Goal: Task Accomplishment & Management: Manage account settings

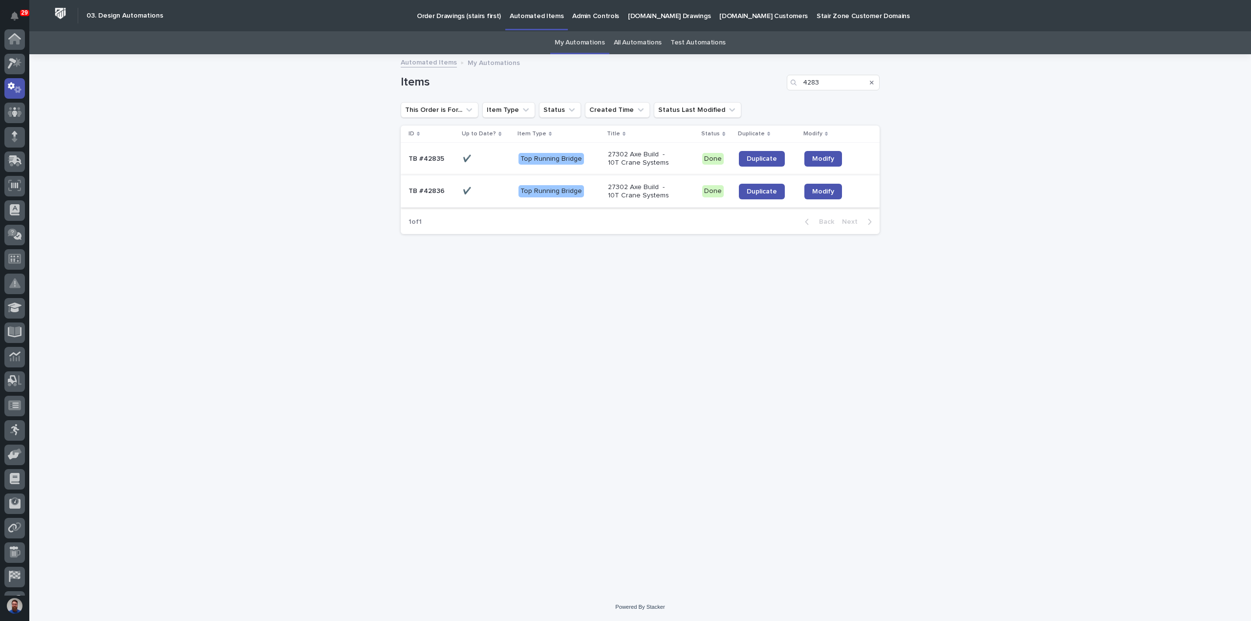
scroll to position [49, 0]
click at [753, 193] on span "Duplicate" at bounding box center [762, 191] width 30 height 7
click at [868, 83] on div "Search" at bounding box center [872, 83] width 16 height 16
click at [870, 83] on icon "Search" at bounding box center [872, 83] width 4 height 6
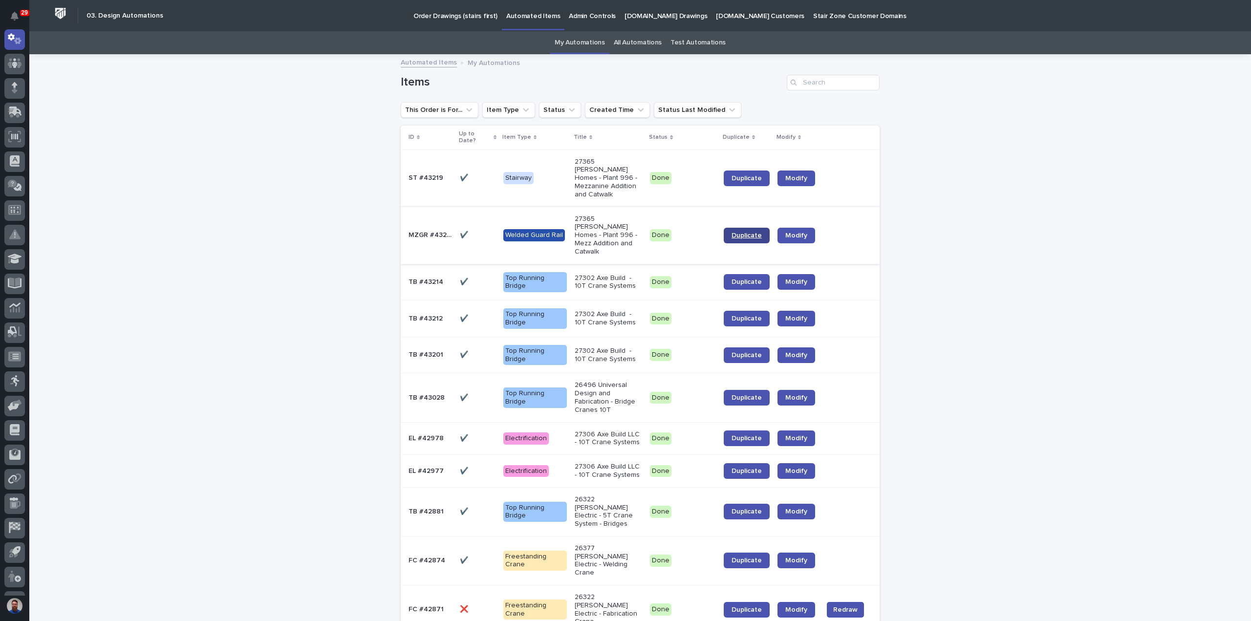
click at [729, 228] on link "Duplicate" at bounding box center [747, 236] width 46 height 16
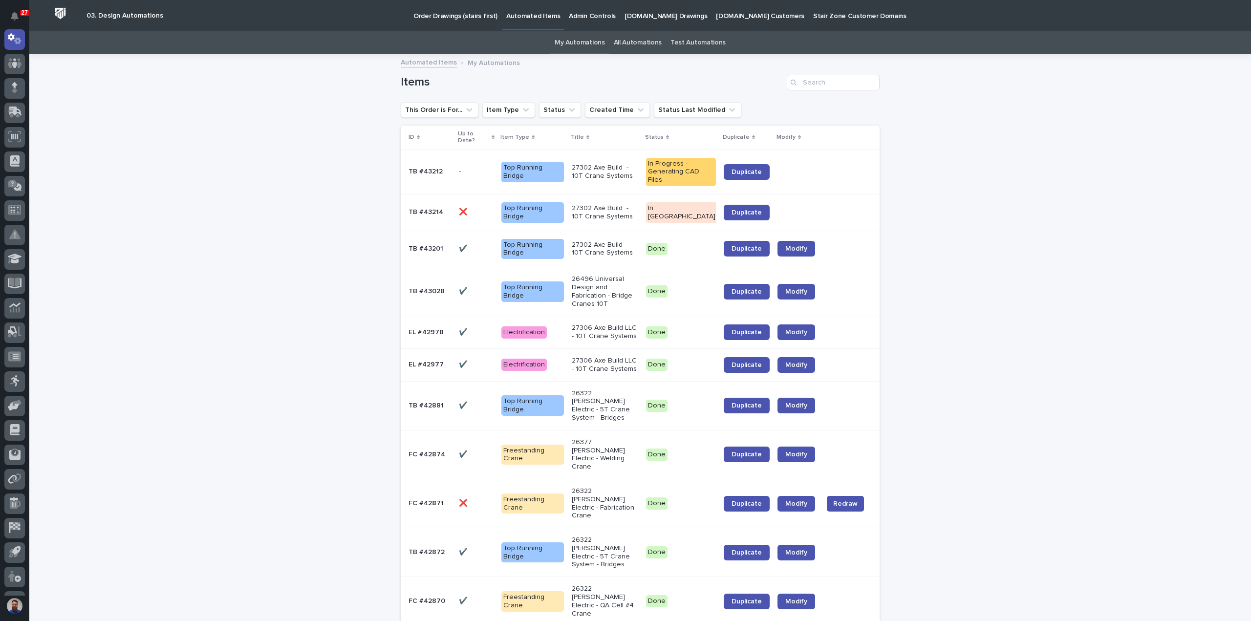
click at [437, 24] on link "Order Drawings (stairs first)" at bounding box center [455, 15] width 93 height 30
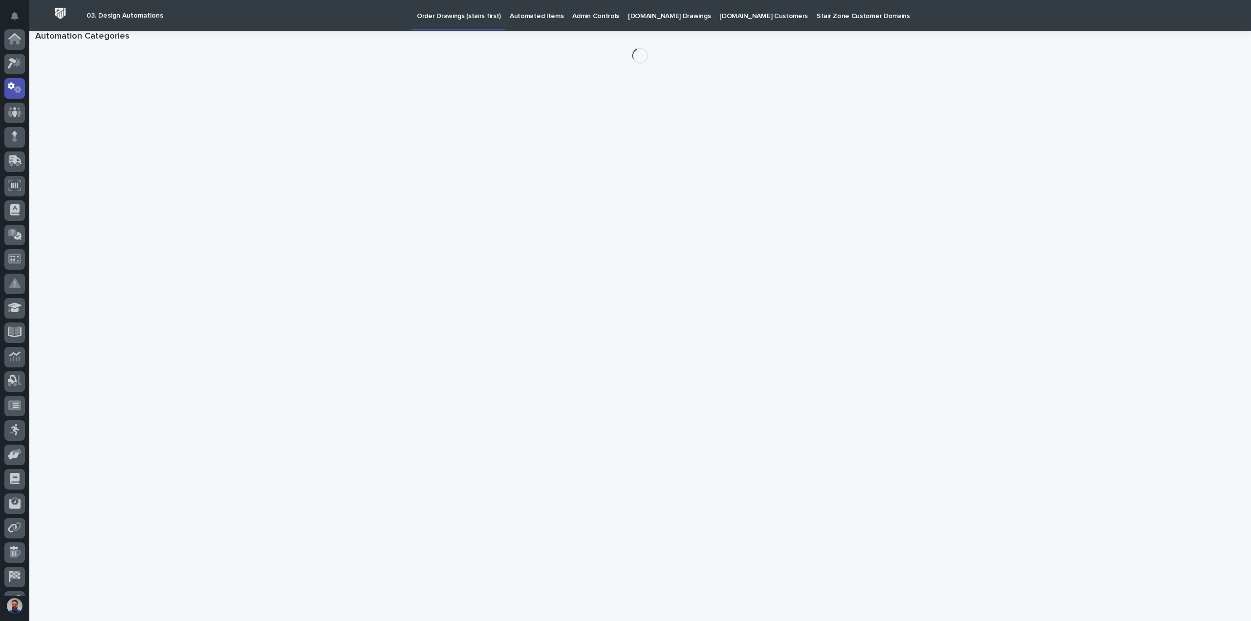
scroll to position [49, 0]
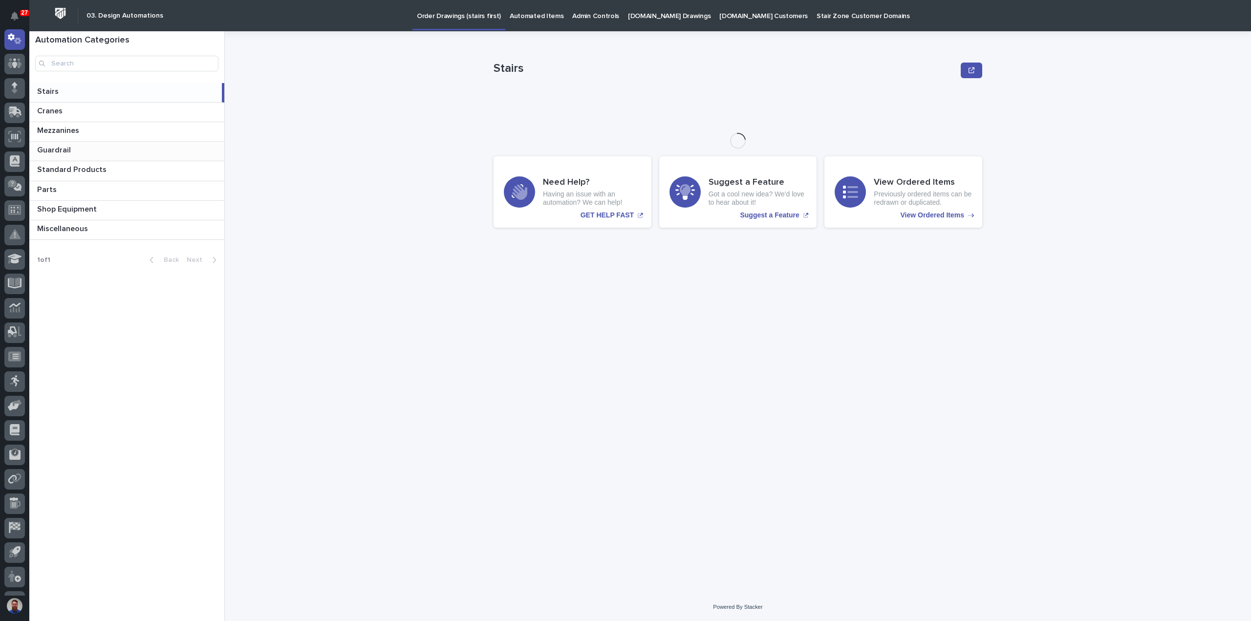
click at [71, 149] on p at bounding box center [128, 150] width 183 height 9
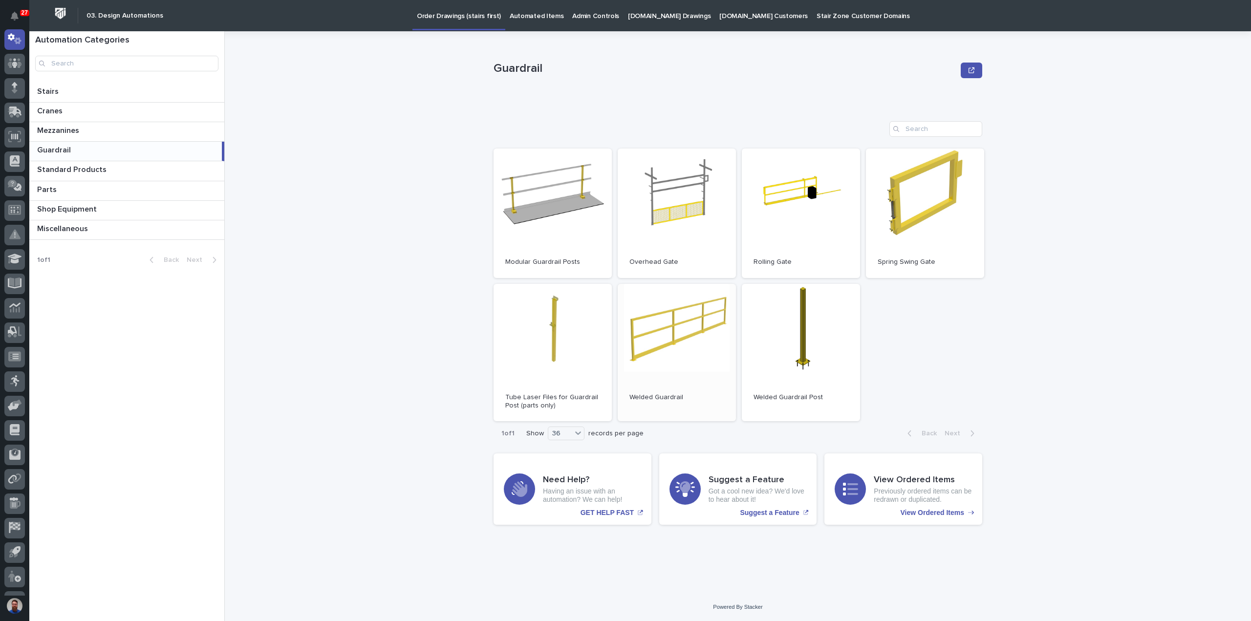
click at [704, 335] on link "Open" at bounding box center [677, 353] width 118 height 138
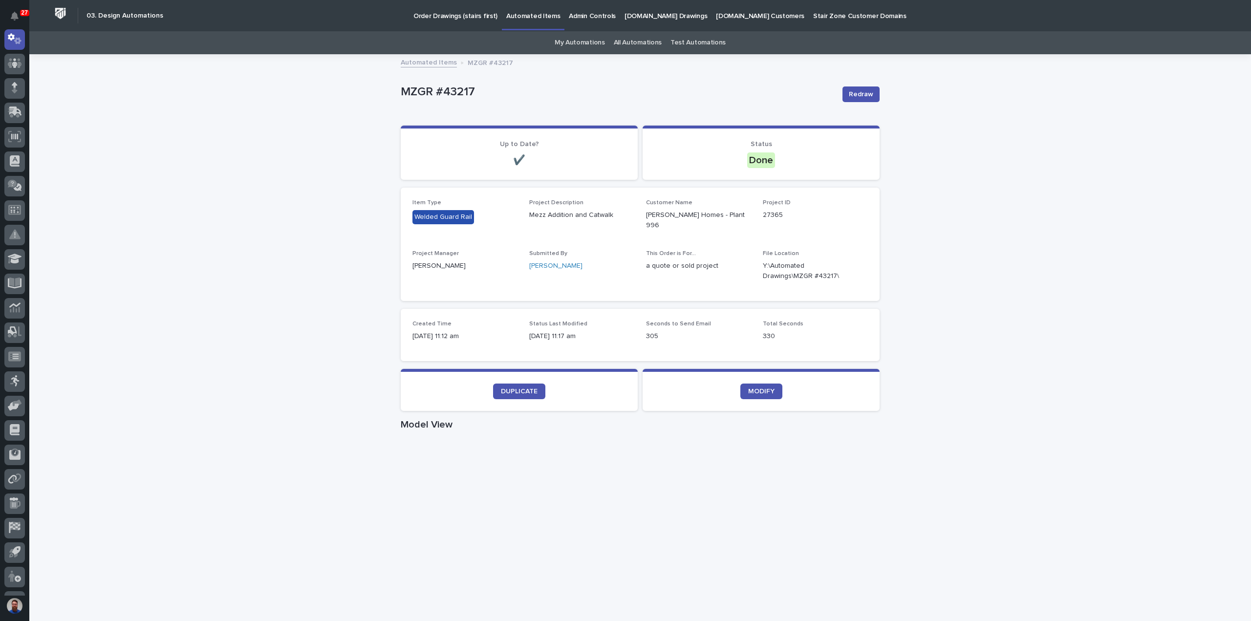
click at [980, 350] on div "Loading... Saving… Loading... Saving… MZGR #43217 Redraw MZGR #43217 Redraw Sor…" at bounding box center [639, 568] width 1221 height 1027
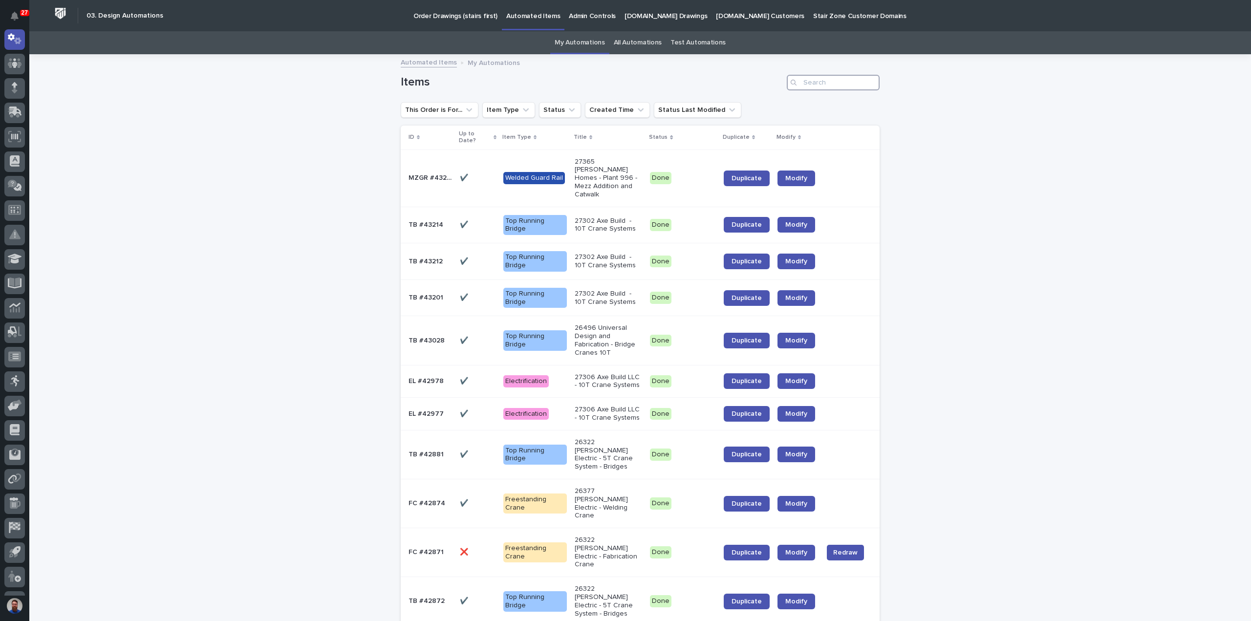
click at [835, 82] on input "Search" at bounding box center [833, 83] width 93 height 16
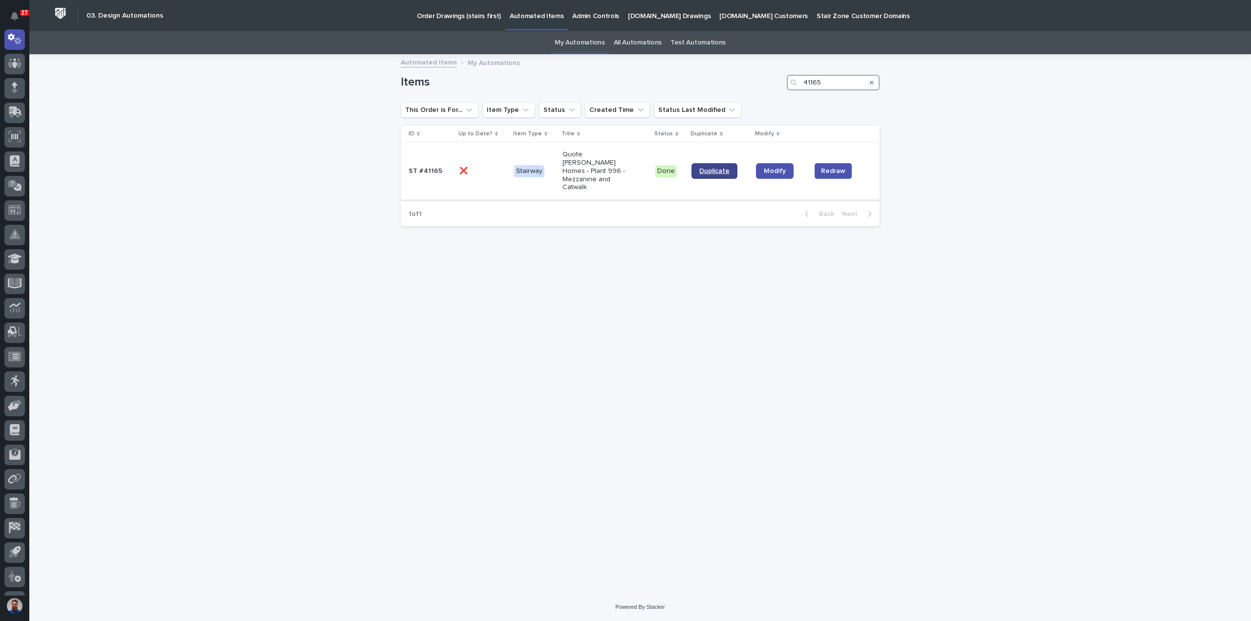
type input "41165"
click at [713, 169] on span "Duplicate" at bounding box center [714, 171] width 30 height 7
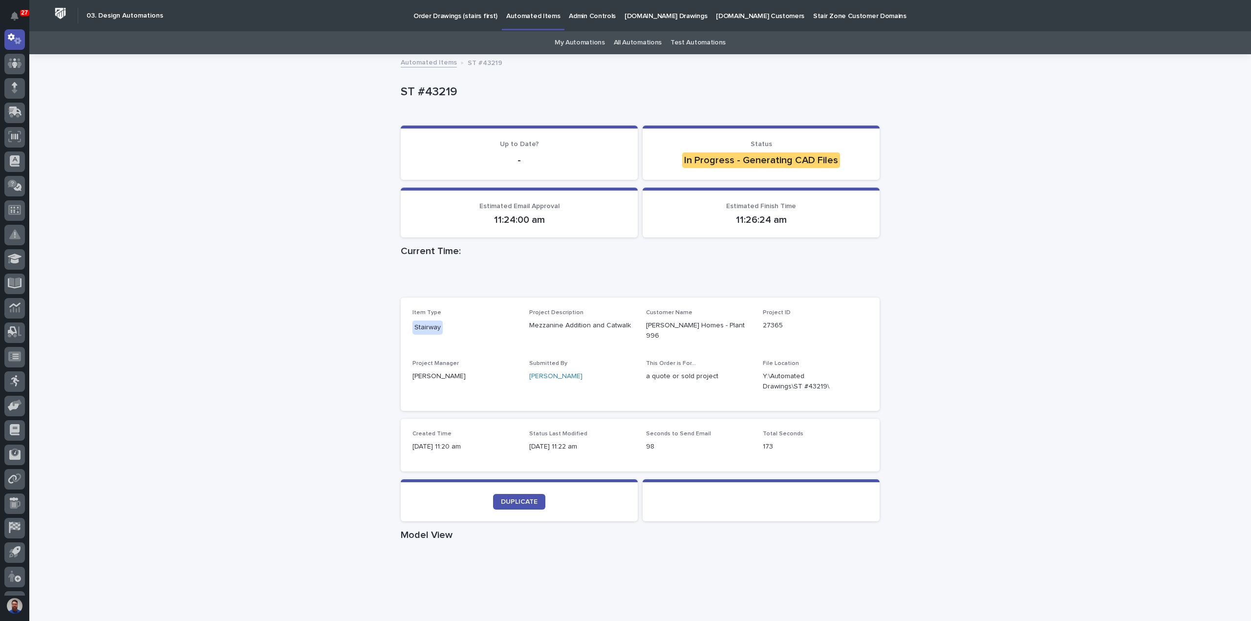
click at [1033, 316] on div "Loading... Saving… Loading... Saving… ST #43219 ST #43219 Sorry, there was an e…" at bounding box center [639, 543] width 1221 height 976
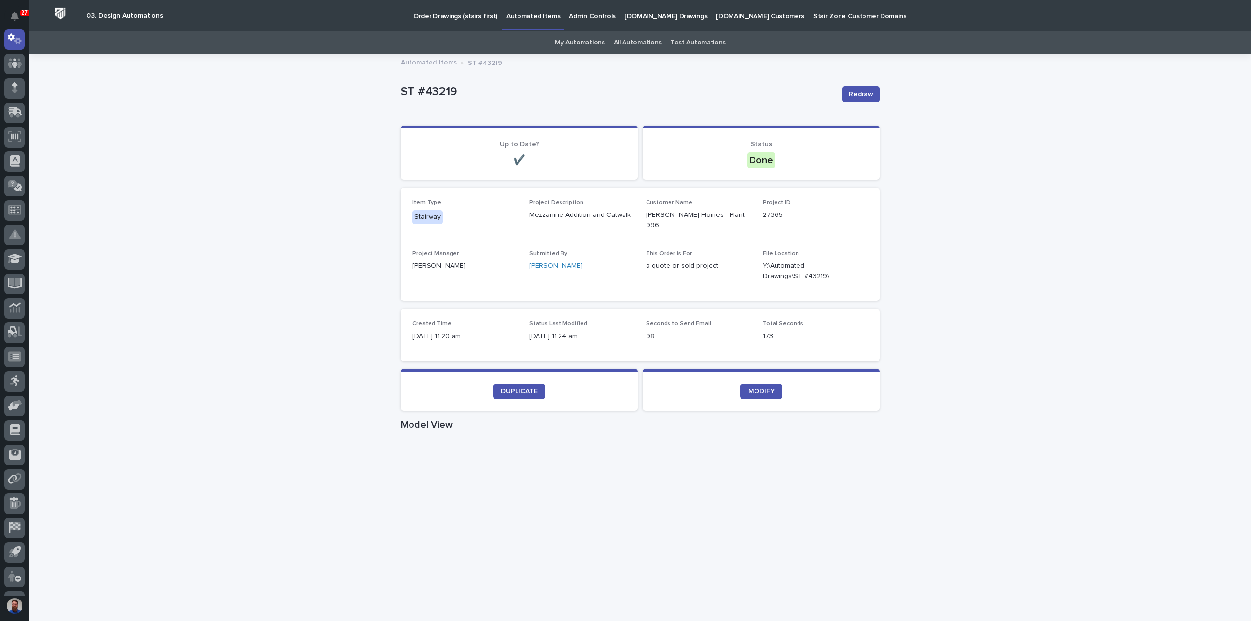
click at [982, 186] on div "Loading... Saving… Loading... Saving… ST #43219 Redraw ST #43219 Redraw Sorry, …" at bounding box center [639, 568] width 1221 height 1027
click at [44, 205] on div "Loading... Saving… Loading... Saving… ST #43219 Redraw ST #43219 Redraw Sorry, …" at bounding box center [639, 568] width 1221 height 1027
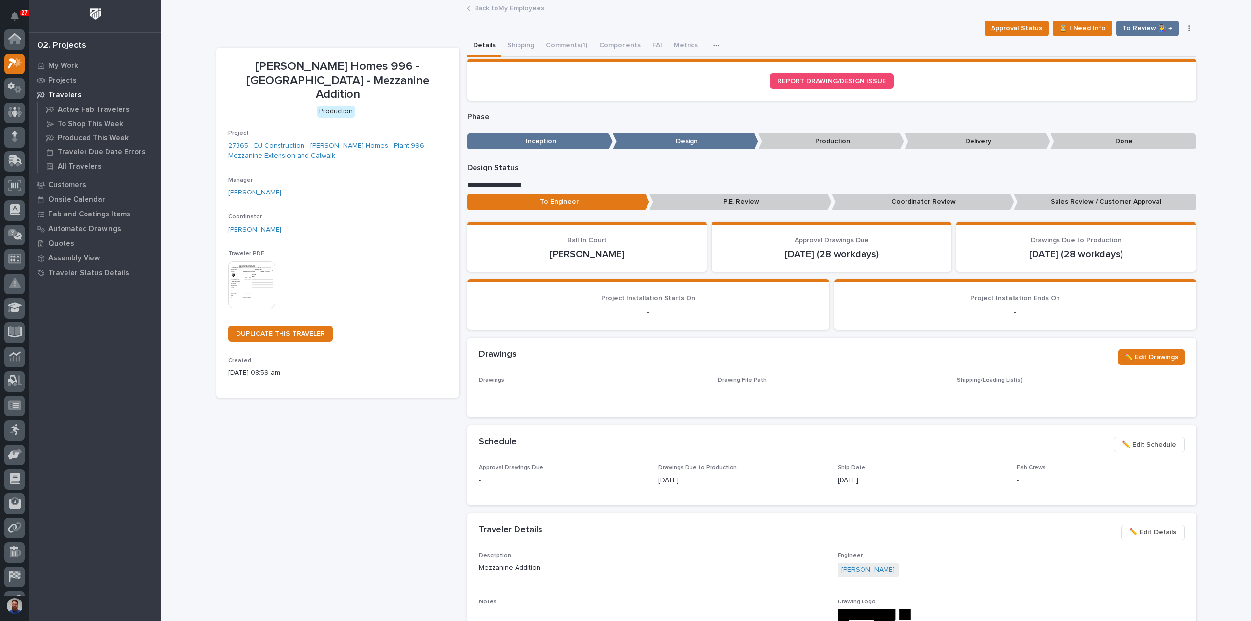
scroll to position [24, 0]
click at [343, 141] on link "27365 - DJ Construction - Clayton Homes - Plant 996 - Mezzanine Extension and C…" at bounding box center [337, 151] width 219 height 21
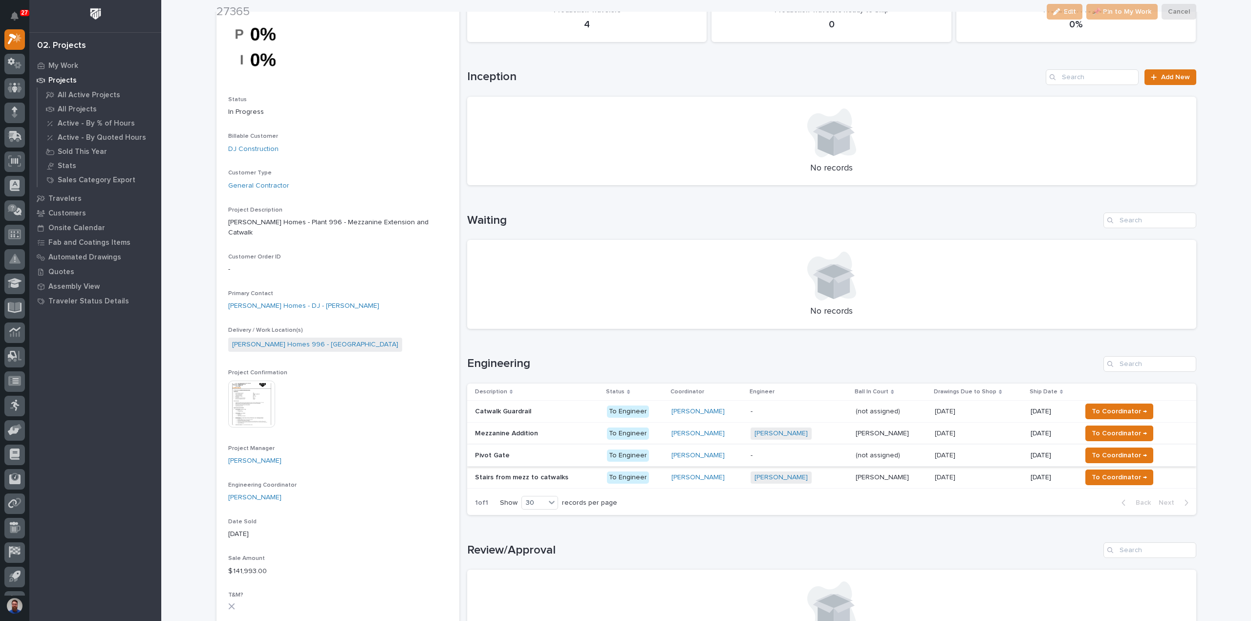
scroll to position [130, 0]
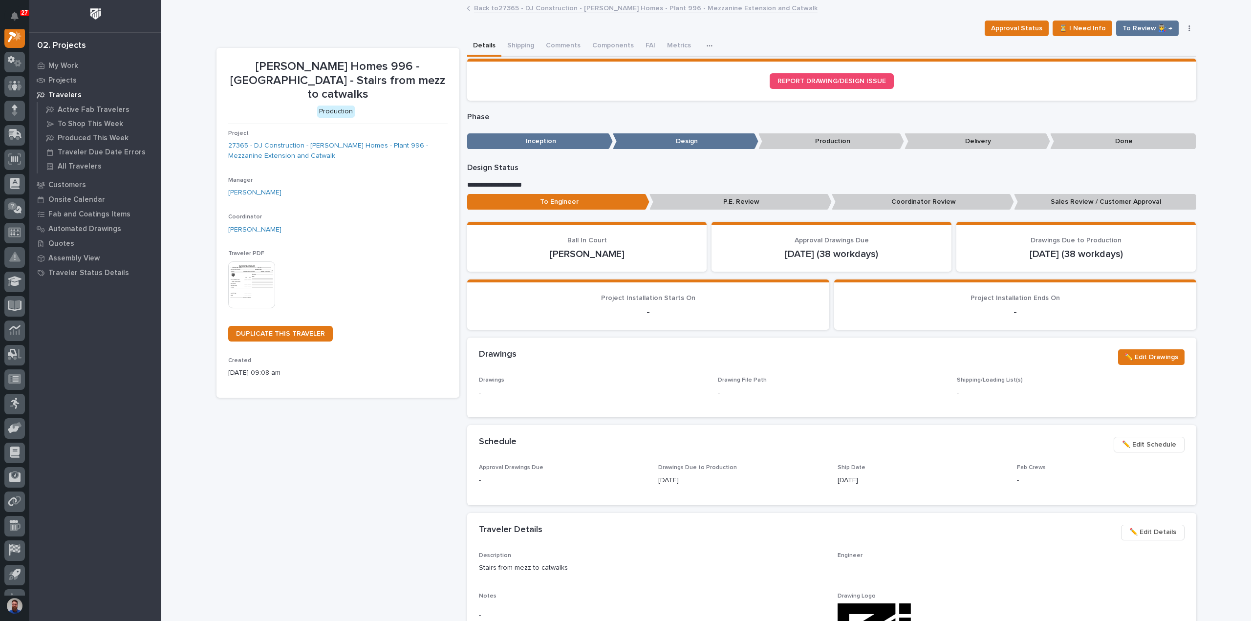
scroll to position [24, 0]
click at [1150, 533] on span "✏️ Edit Details" at bounding box center [1152, 532] width 47 height 12
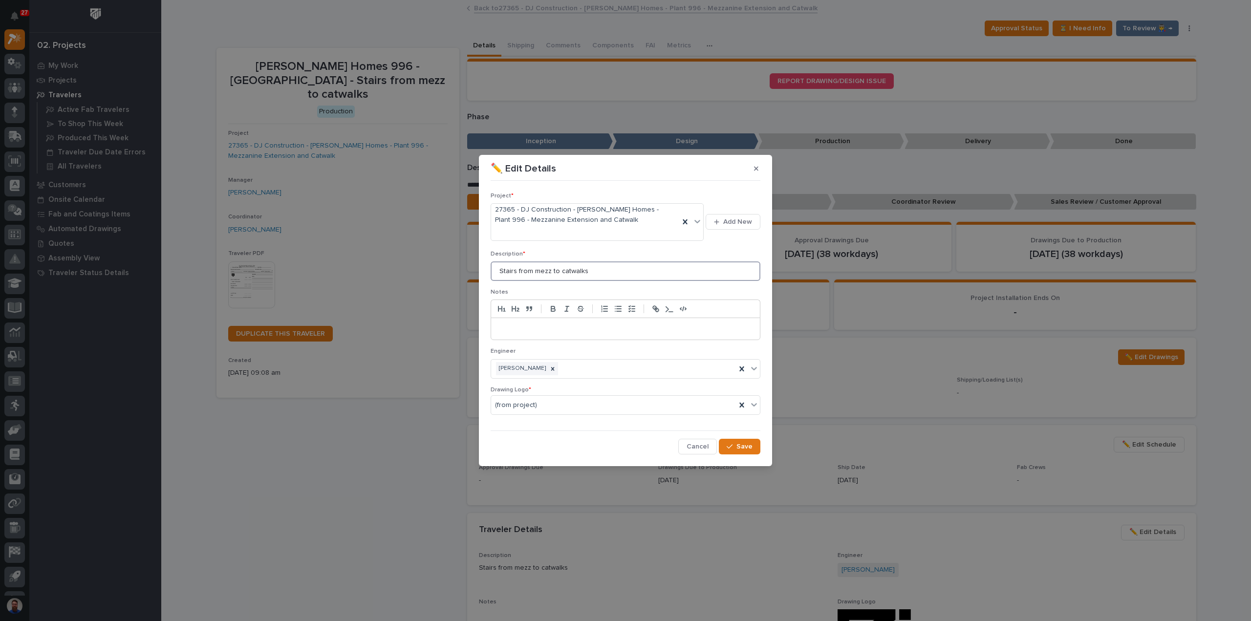
click at [538, 270] on input "Stairs from mezz to catwalks" at bounding box center [626, 271] width 270 height 20
click at [600, 272] on input "Stairs from Mezz to Catwalks" at bounding box center [626, 271] width 270 height 20
click at [549, 367] on icon at bounding box center [552, 368] width 7 height 7
type input "Stairs from Mezz to [GEOGRAPHIC_DATA]"
click at [745, 450] on button "Save" at bounding box center [740, 447] width 42 height 16
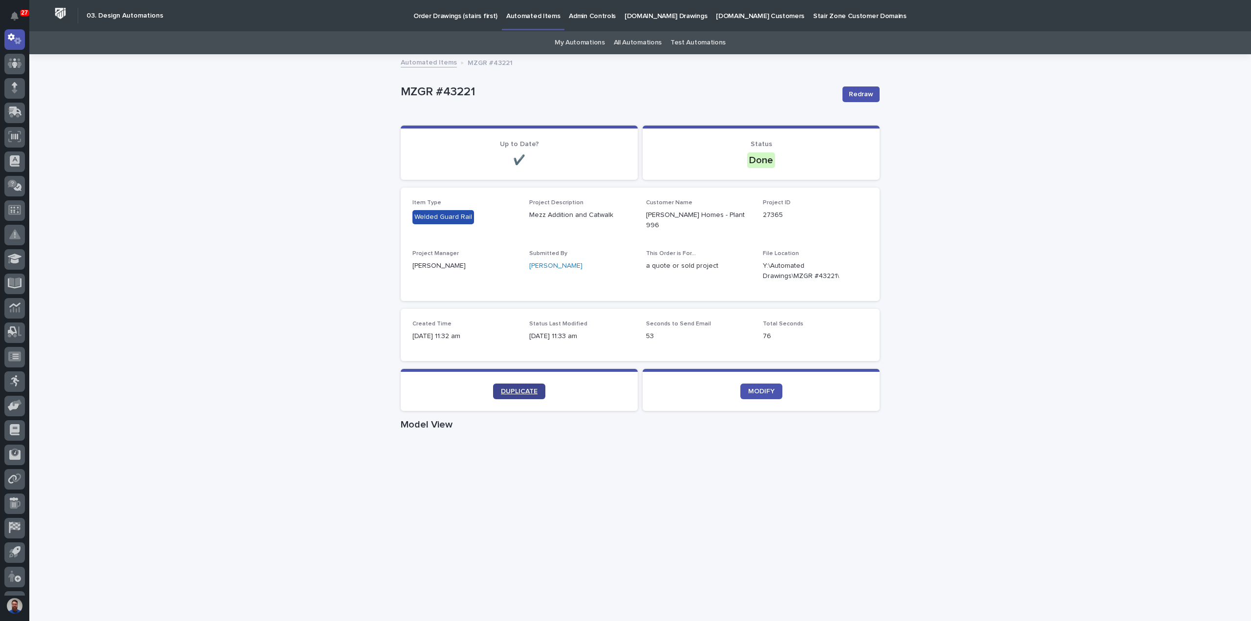
click at [521, 388] on span "DUPLICATE" at bounding box center [519, 391] width 37 height 7
click at [537, 386] on link "DUPLICATE" at bounding box center [519, 392] width 52 height 16
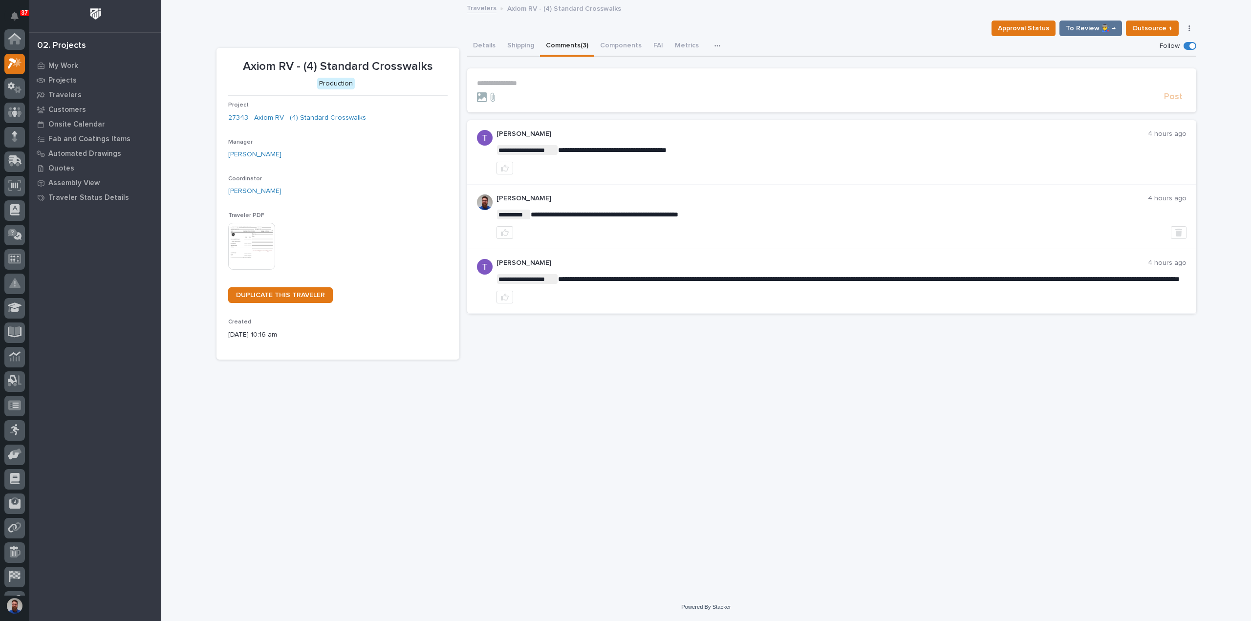
scroll to position [24, 0]
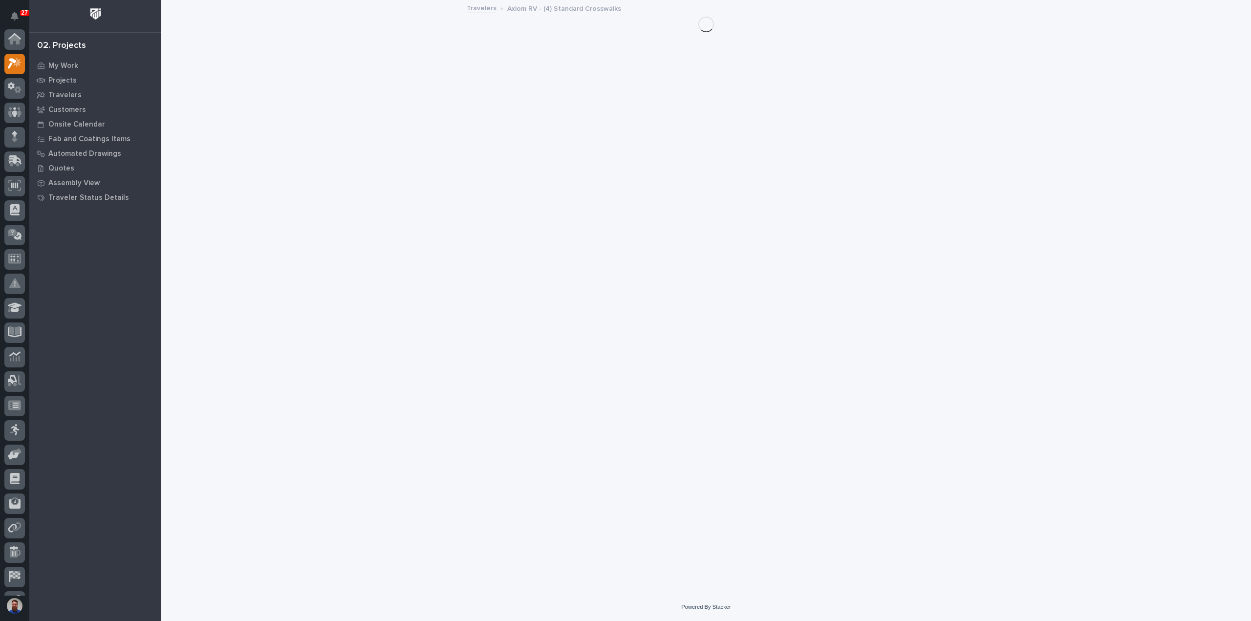
scroll to position [24, 0]
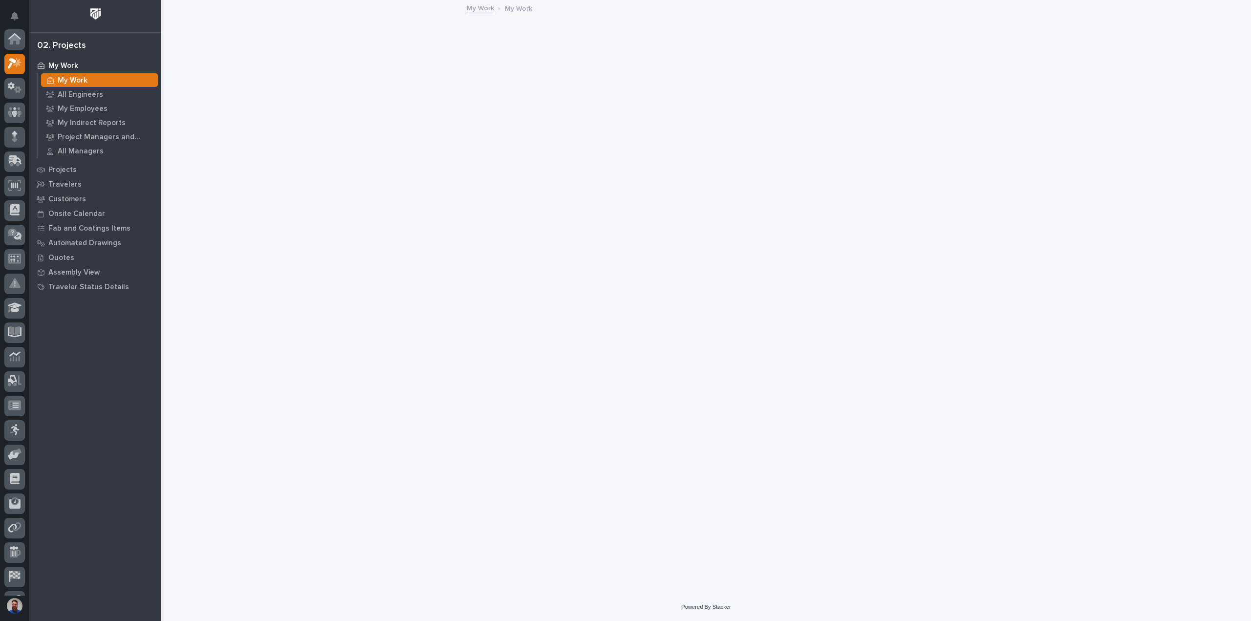
scroll to position [24, 0]
